Goal: Information Seeking & Learning: Learn about a topic

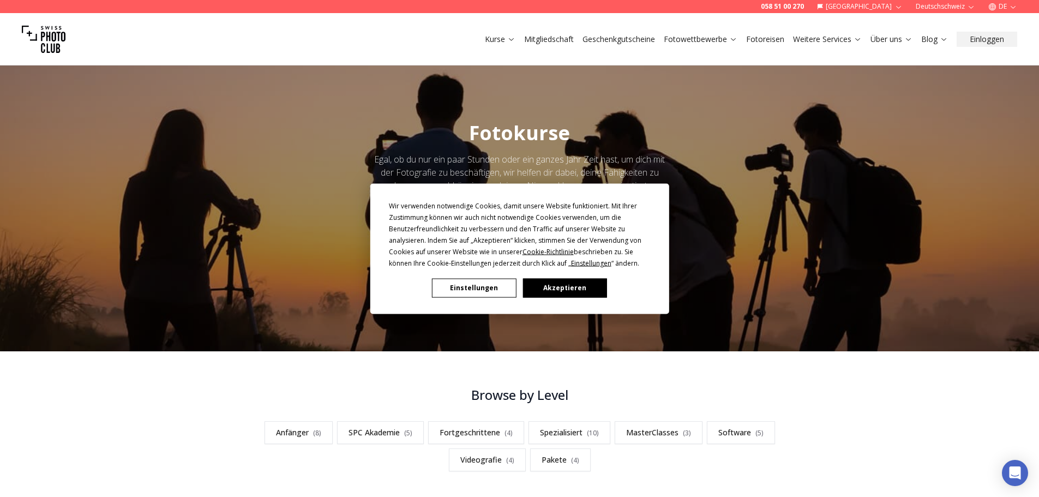
click at [892, 41] on div "Wir verwenden notwendige Cookies, damit unsere Website funktioniert. Mit Ihrer …" at bounding box center [519, 248] width 1039 height 497
click at [881, 38] on div "Wir verwenden notwendige Cookies, damit unsere Website funktioniert. Mit Ihrer …" at bounding box center [519, 248] width 1039 height 497
click at [555, 286] on button "Akzeptieren" at bounding box center [564, 287] width 84 height 19
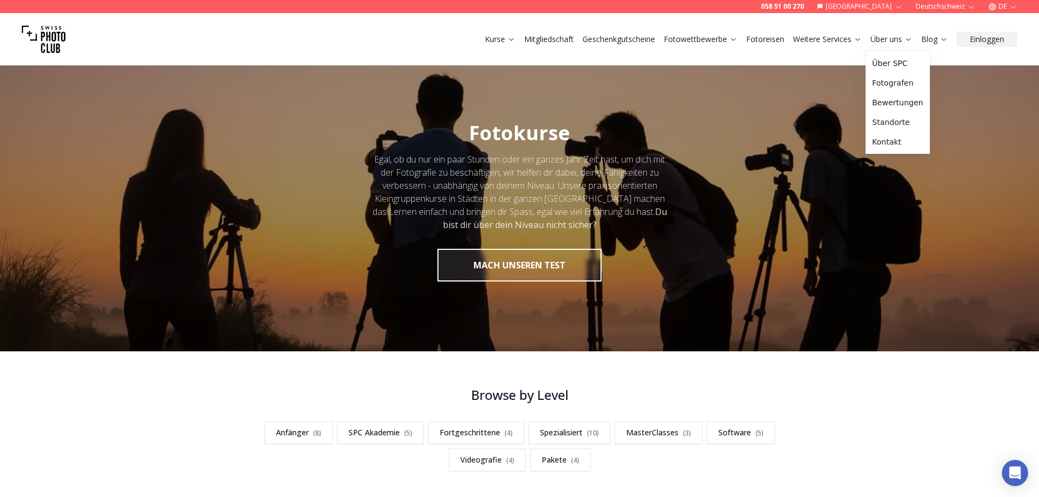
click at [892, 39] on link "Über uns" at bounding box center [891, 39] width 42 height 11
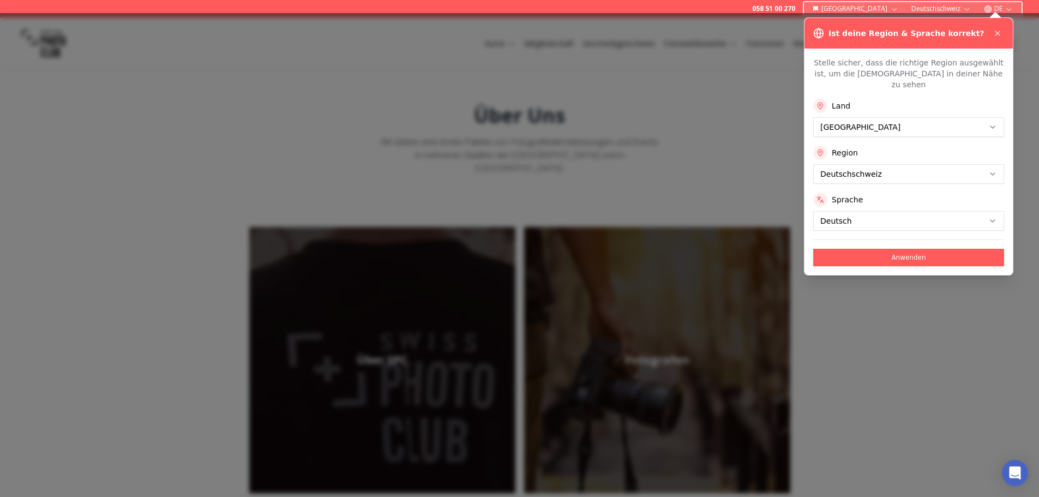
click at [910, 249] on button "Anwenden" at bounding box center [908, 257] width 191 height 17
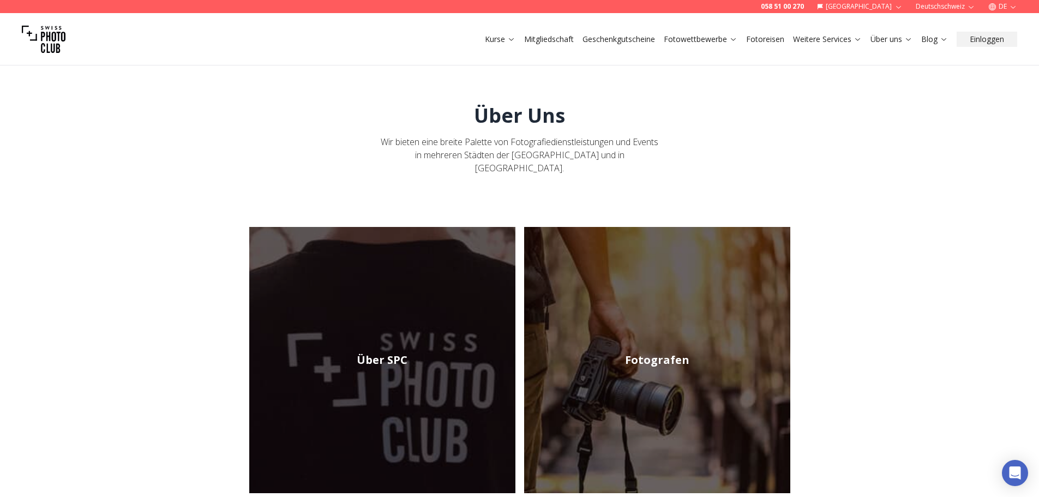
click at [652, 356] on img at bounding box center [657, 360] width 266 height 266
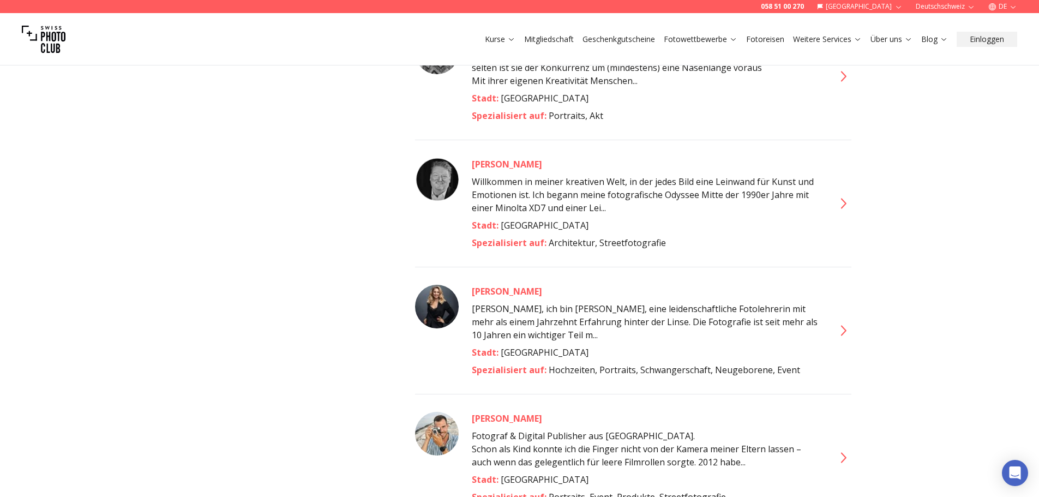
scroll to position [5617, 0]
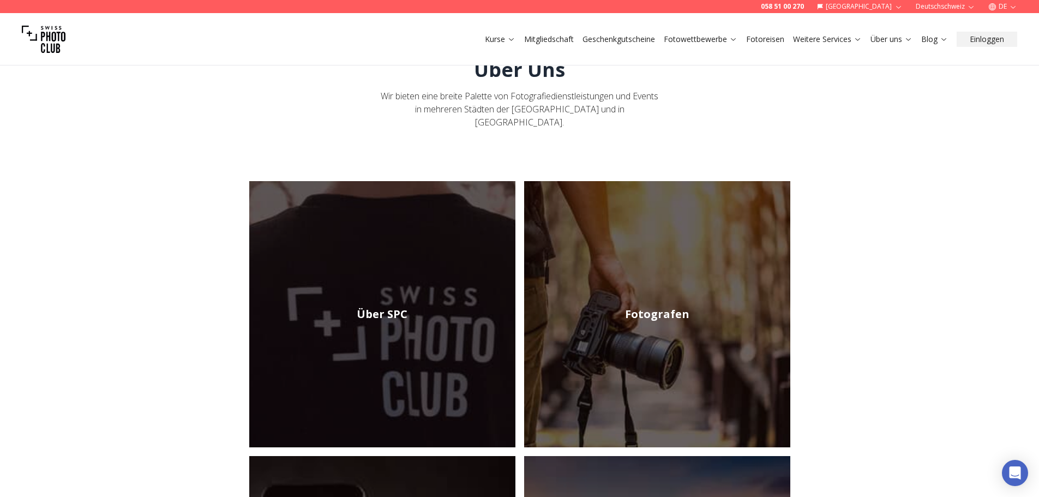
scroll to position [109, 0]
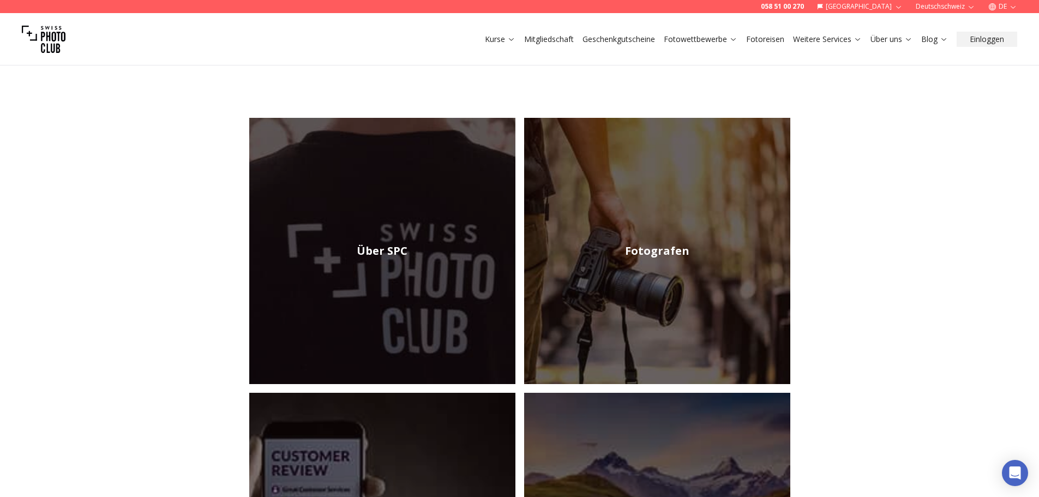
click at [657, 268] on img at bounding box center [657, 251] width 266 height 266
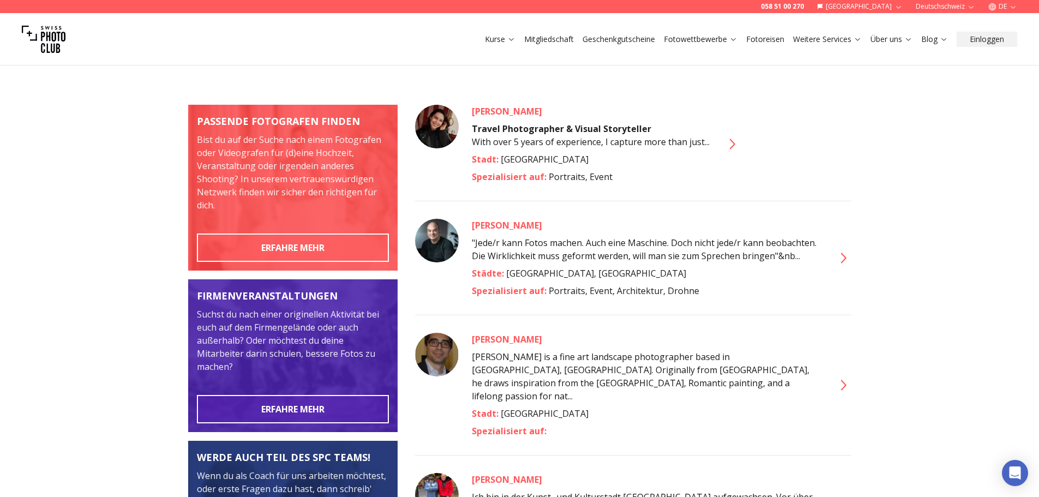
scroll to position [273, 0]
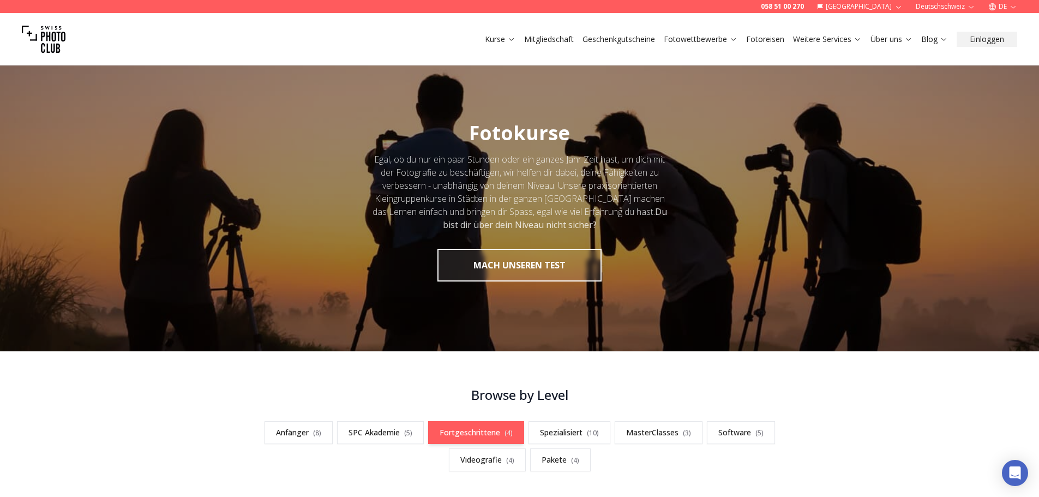
click at [472, 431] on link "Fortgeschrittene ( 4 )" at bounding box center [476, 432] width 96 height 23
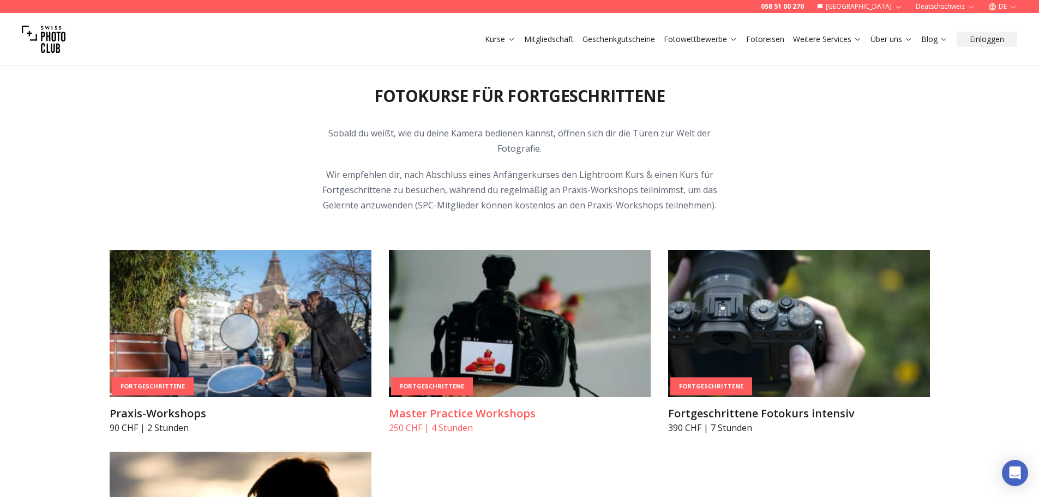
scroll to position [1790, 0]
